Goal: Check status

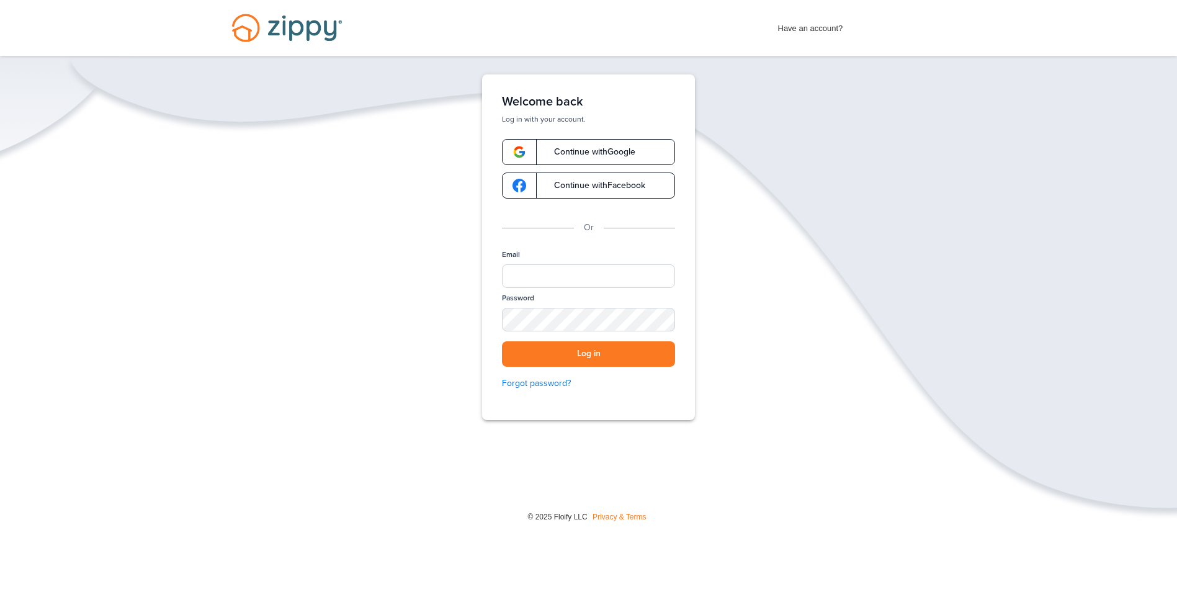
click at [653, 144] on link "Continue with Google" at bounding box center [588, 152] width 173 height 26
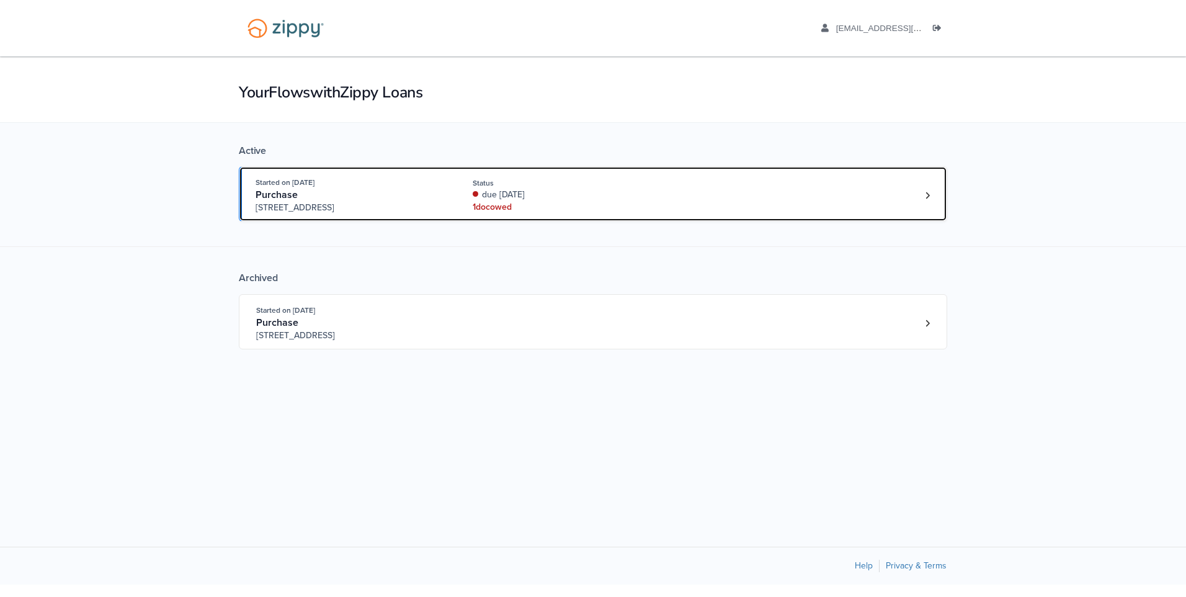
click at [474, 206] on div "1 doc owed" at bounding box center [556, 207] width 166 height 12
